Goal: Task Accomplishment & Management: Manage account settings

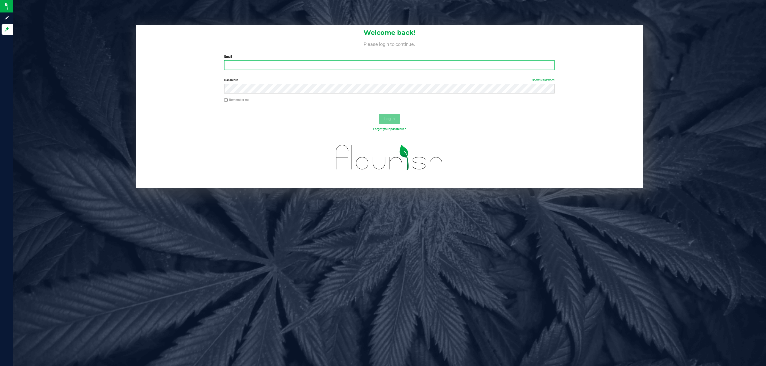
click at [261, 65] on input "Email" at bounding box center [389, 65] width 330 height 10
type input "[EMAIL_ADDRESS][DOMAIN_NAME]"
click at [379, 114] on button "Log In" at bounding box center [389, 119] width 21 height 10
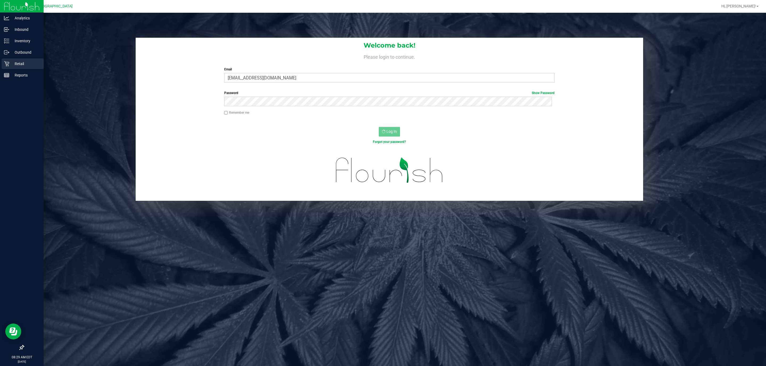
click at [2, 63] on div "Retail" at bounding box center [23, 63] width 42 height 11
click at [11, 63] on p "Retail" at bounding box center [25, 64] width 32 height 6
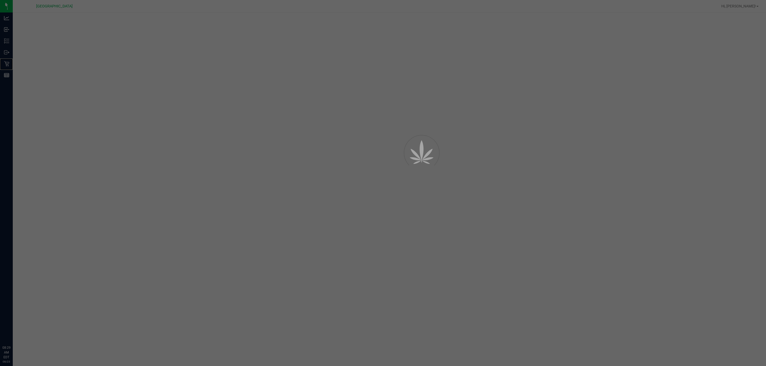
click at [6, 63] on icon at bounding box center [6, 63] width 5 height 5
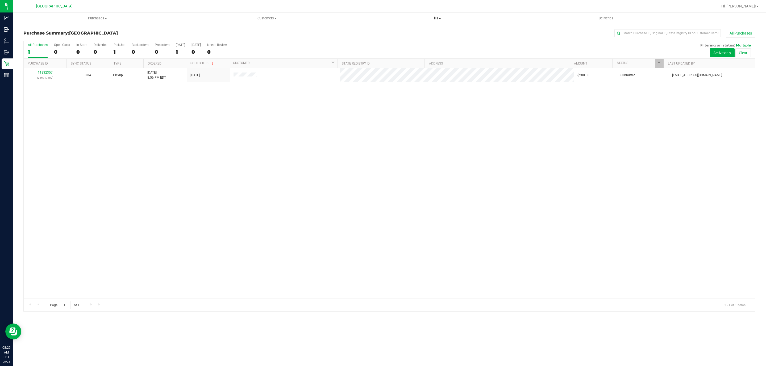
click at [445, 22] on uib-tab-heading "Tills Manage tills Reconcile e-payments" at bounding box center [436, 18] width 169 height 11
click at [393, 34] on li "Manage tills" at bounding box center [436, 32] width 169 height 6
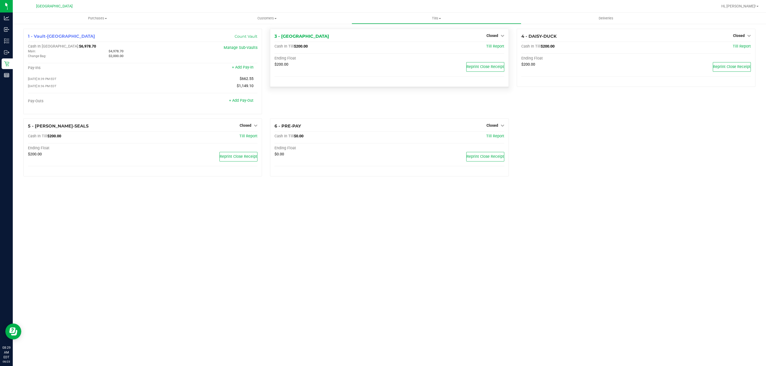
drag, startPoint x: 495, startPoint y: 33, endPoint x: 490, endPoint y: 41, distance: 9.3
click at [495, 33] on div "Closed" at bounding box center [495, 35] width 18 height 6
click at [503, 35] on icon at bounding box center [502, 36] width 4 height 4
click at [488, 47] on link "Open Till" at bounding box center [492, 47] width 14 height 4
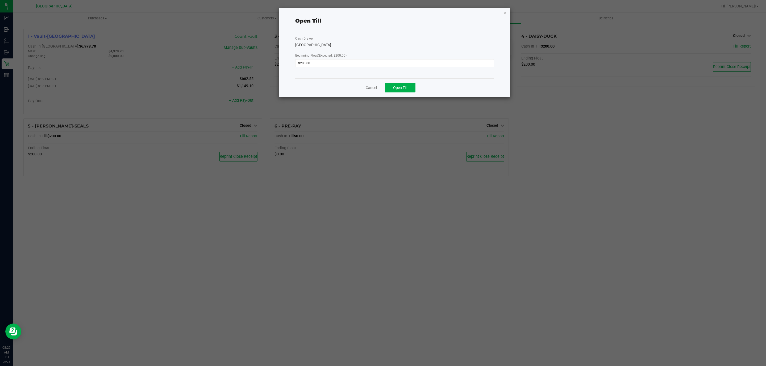
click at [403, 94] on div "Cancel Open Till" at bounding box center [394, 87] width 199 height 18
click at [404, 89] on span "Open Till" at bounding box center [400, 88] width 14 height 4
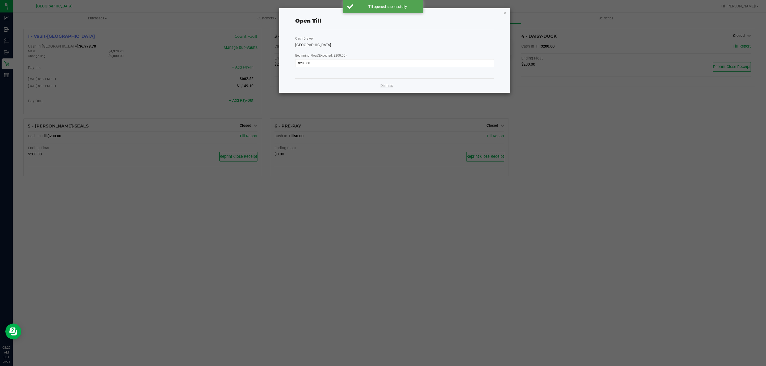
click at [382, 85] on link "Dismiss" at bounding box center [386, 86] width 13 height 6
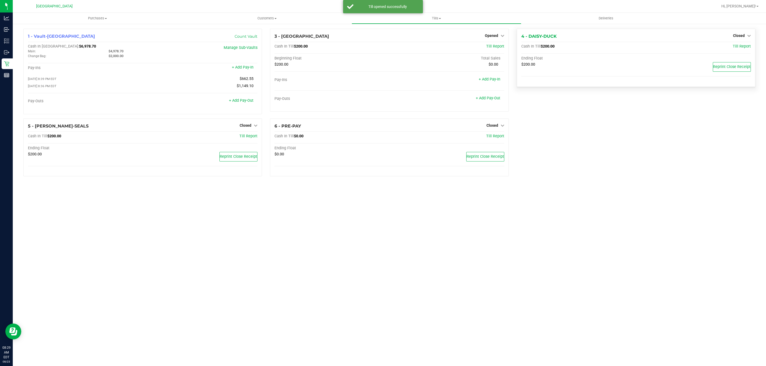
click at [743, 42] on hr at bounding box center [635, 42] width 229 height 0
click at [743, 38] on div "Closed" at bounding box center [742, 35] width 18 height 6
click at [740, 37] on span "Closed" at bounding box center [739, 36] width 12 height 4
click at [730, 46] on div "Open Till" at bounding box center [738, 47] width 39 height 7
click at [732, 50] on div "Open Till" at bounding box center [738, 47] width 39 height 7
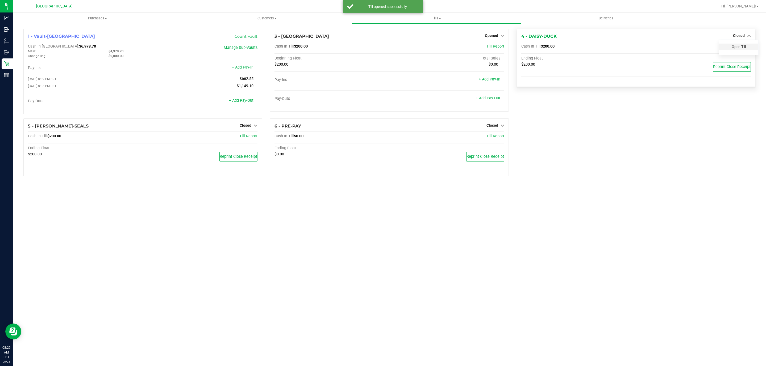
click at [735, 45] on link "Open Till" at bounding box center [738, 47] width 14 height 4
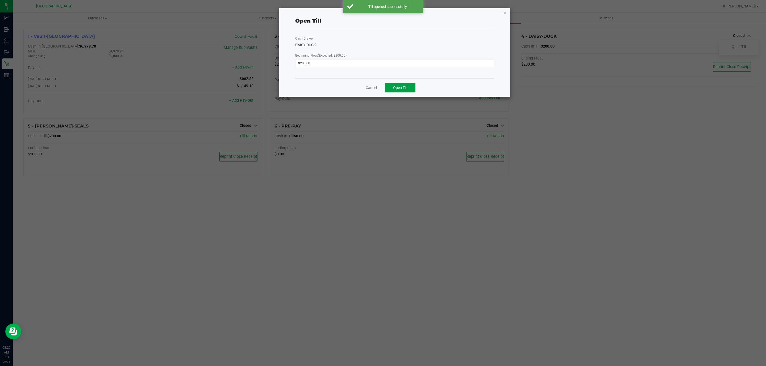
click at [388, 85] on button "Open Till" at bounding box center [400, 88] width 31 height 10
click at [506, 13] on icon "button" at bounding box center [505, 13] width 4 height 6
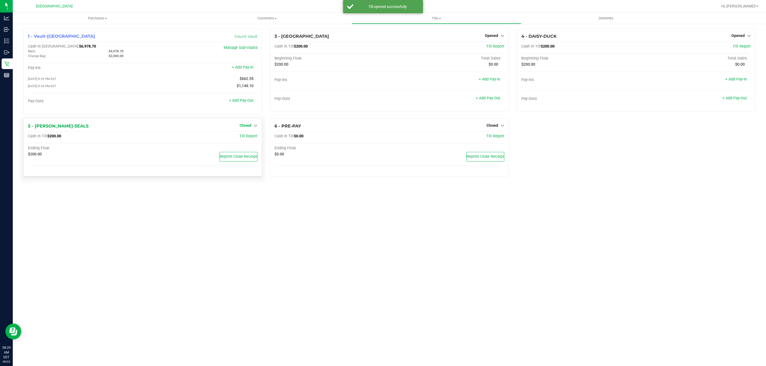
click at [252, 127] on link "Closed" at bounding box center [249, 125] width 18 height 4
click at [250, 139] on link "Open Till" at bounding box center [245, 136] width 14 height 4
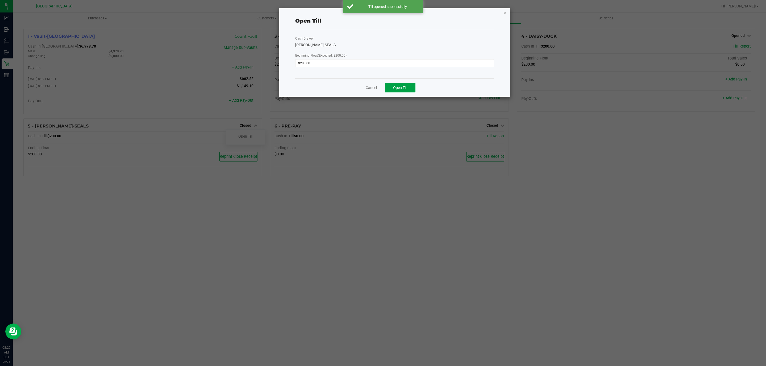
click at [401, 86] on span "Open Till" at bounding box center [400, 88] width 14 height 4
click at [507, 14] on div "Open Till Cash Drawer [PERSON_NAME]-SEALS Beginning Float (Expected: $200.00) $…" at bounding box center [394, 50] width 231 height 85
click at [504, 14] on icon "button" at bounding box center [505, 13] width 4 height 6
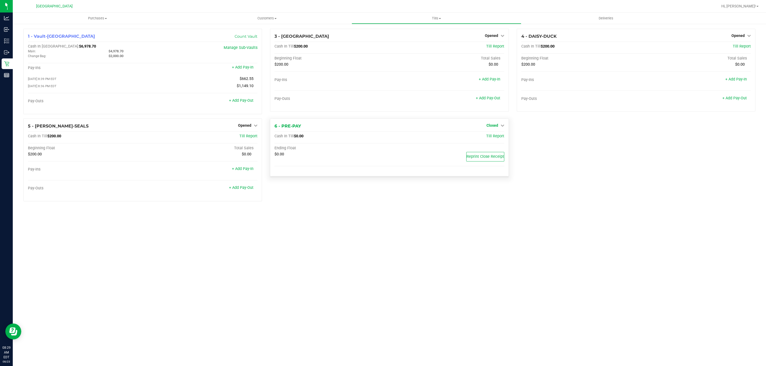
click at [497, 127] on span "Closed" at bounding box center [492, 125] width 12 height 4
click at [497, 140] on div "Open Till" at bounding box center [491, 136] width 39 height 7
click at [497, 137] on link "Open Till" at bounding box center [492, 136] width 14 height 4
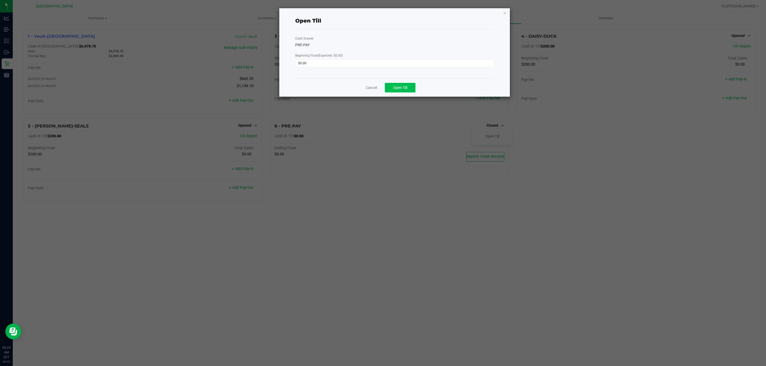
drag, startPoint x: 505, startPoint y: 13, endPoint x: 396, endPoint y: 90, distance: 133.4
click at [396, 90] on div "Open Till Cash Drawer PRE-PAY Beginning Float (Expected: $0.00) $0.00 Cancel Op…" at bounding box center [394, 52] width 231 height 89
click at [400, 93] on div "Cancel Open Till" at bounding box center [394, 87] width 199 height 18
click at [403, 90] on button "Open Till" at bounding box center [400, 88] width 31 height 10
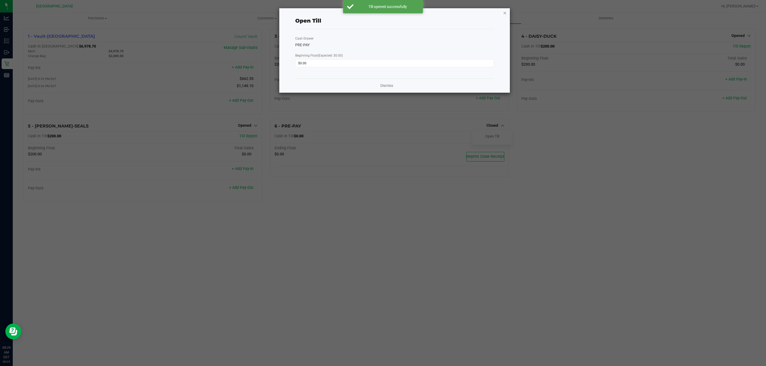
click at [506, 14] on icon "button" at bounding box center [505, 13] width 4 height 6
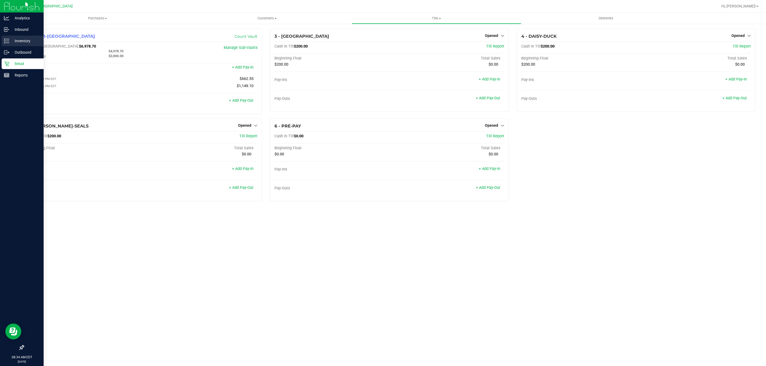
click at [5, 38] on icon at bounding box center [6, 40] width 5 height 5
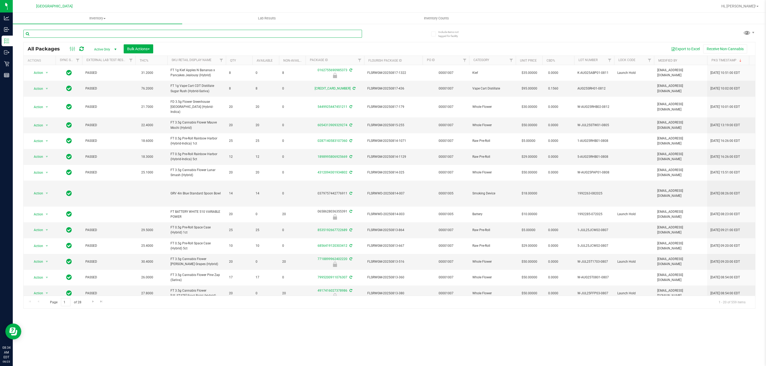
click at [90, 36] on input "text" at bounding box center [192, 34] width 338 height 8
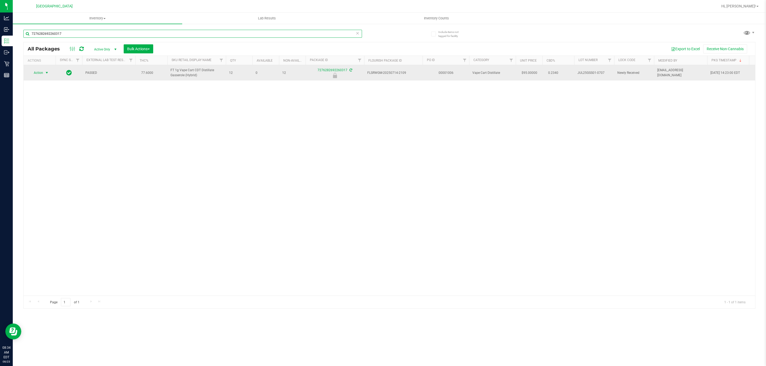
type input "7276282692260317"
click at [45, 71] on span "select" at bounding box center [47, 73] width 4 height 4
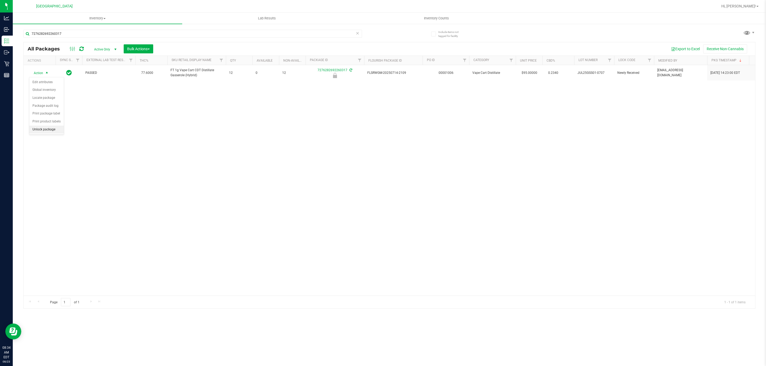
click at [37, 133] on li "Unlock package" at bounding box center [46, 130] width 35 height 8
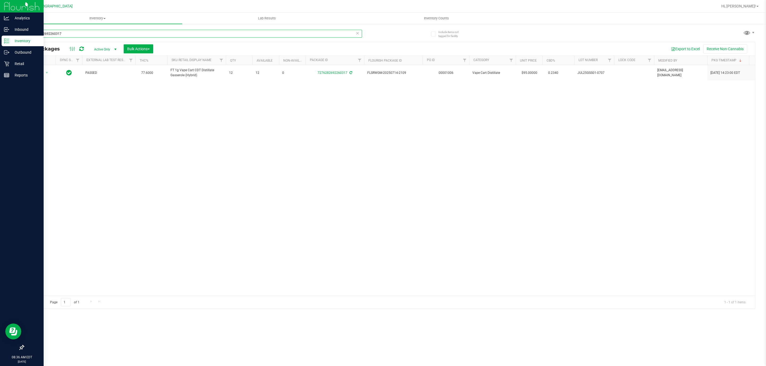
drag, startPoint x: 111, startPoint y: 34, endPoint x: 0, endPoint y: 5, distance: 115.0
click at [0, 5] on div "Analytics Inbound Inventory Outbound Retail Reports 08:36 AM EDT [DATE] 08/23 […" at bounding box center [383, 183] width 766 height 366
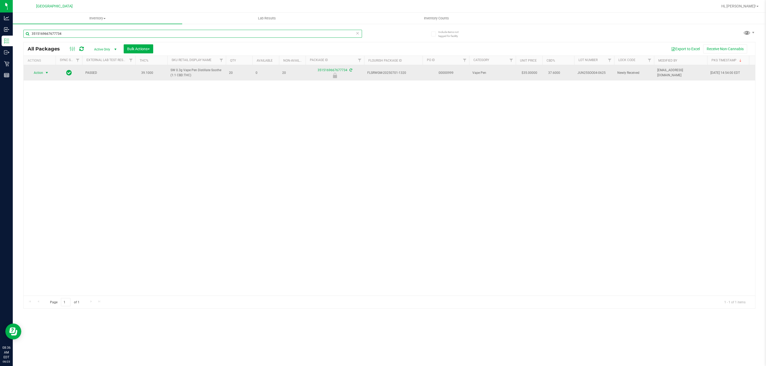
type input "3515169667677734"
click at [44, 72] on span "select" at bounding box center [47, 72] width 7 height 7
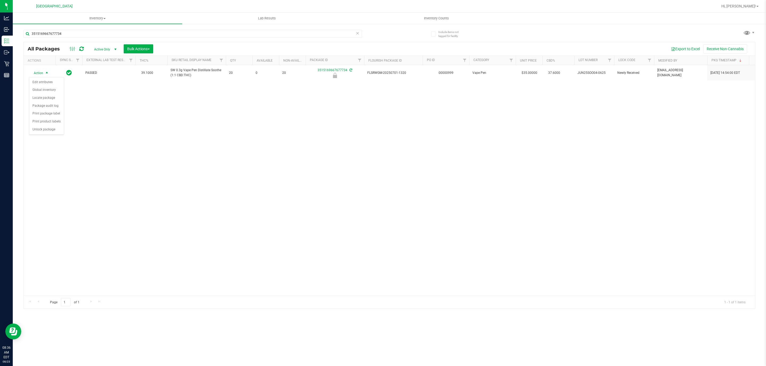
drag, startPoint x: 40, startPoint y: 131, endPoint x: 271, endPoint y: 170, distance: 234.3
click at [271, 170] on body "Analytics Inbound Inventory Outbound Retail Reports 08:36 AM EDT [DATE] 08/23 […" at bounding box center [383, 183] width 766 height 366
click at [271, 170] on div "Action Action Edit attributes Global inventory Locate package Package audit log…" at bounding box center [389, 180] width 731 height 231
click at [87, 34] on input "3515169667677734" at bounding box center [192, 34] width 338 height 8
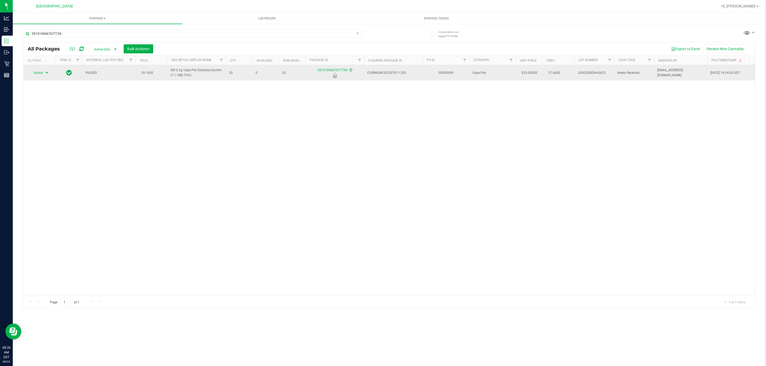
click at [38, 72] on span "Action" at bounding box center [36, 72] width 14 height 7
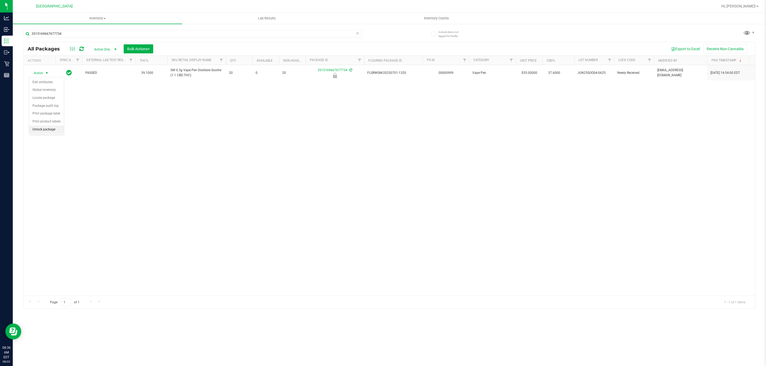
click at [43, 130] on li "Unlock package" at bounding box center [46, 130] width 35 height 8
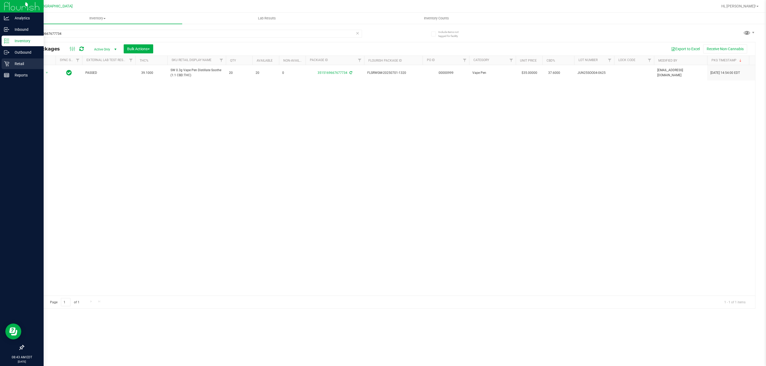
click at [0, 62] on link "Retail" at bounding box center [22, 63] width 44 height 11
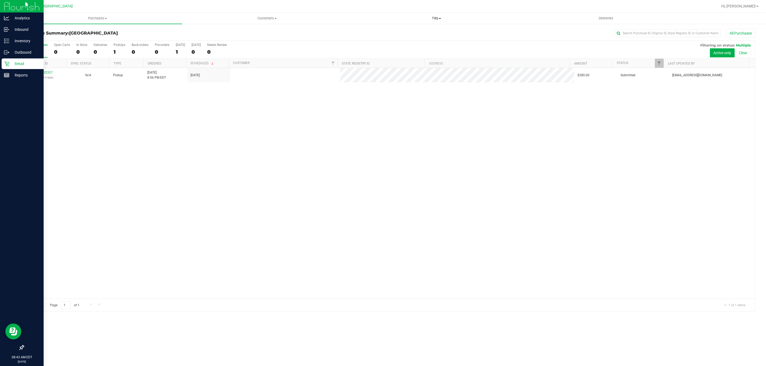
click at [435, 16] on span "Tills" at bounding box center [436, 18] width 169 height 5
click at [382, 32] on span "Manage tills" at bounding box center [370, 32] width 36 height 5
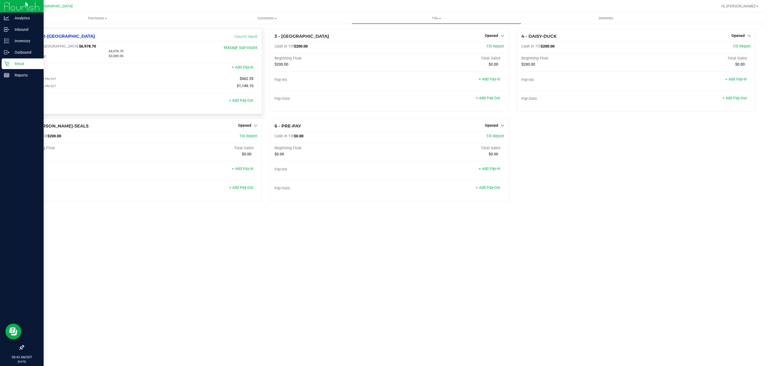
click at [58, 42] on div "1 - Vault-[GEOGRAPHIC_DATA] Count Vault Cash In Vault: $6,978.70 Main: $4,978.7…" at bounding box center [142, 72] width 239 height 86
click at [79, 46] on span "$6,978.70" at bounding box center [87, 46] width 17 height 5
click at [79, 45] on span "$6,978.70" at bounding box center [87, 46] width 17 height 5
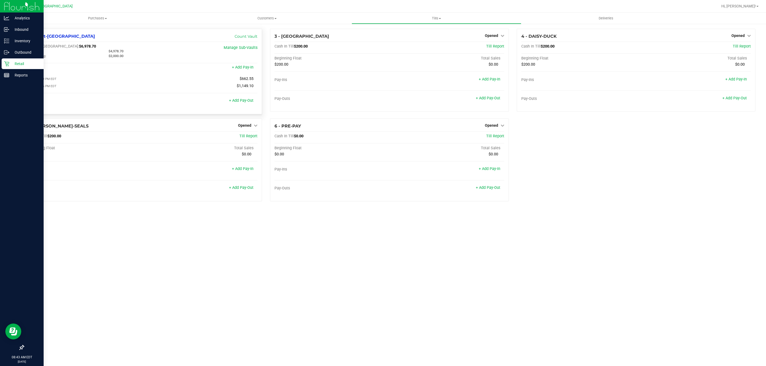
click at [79, 47] on span "$6,978.70" at bounding box center [87, 46] width 17 height 5
copy span "6,978.70"
